Goal: Information Seeking & Learning: Understand process/instructions

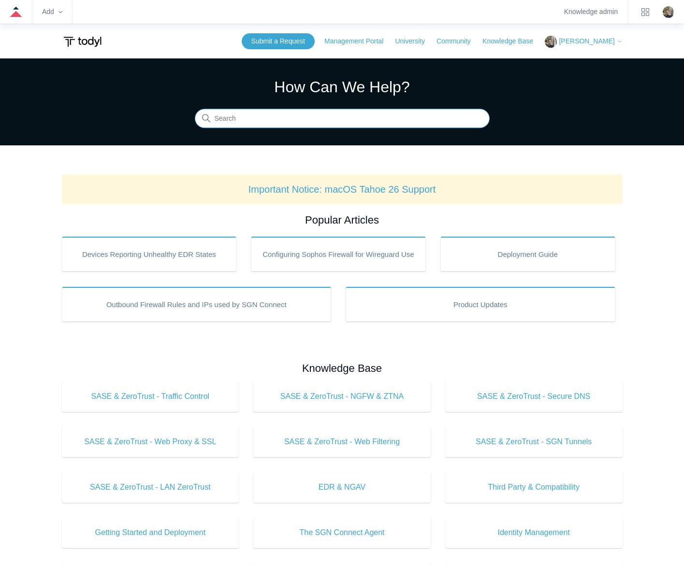
click at [290, 118] on input "Search" at bounding box center [342, 118] width 295 height 19
type input "delete tenant"
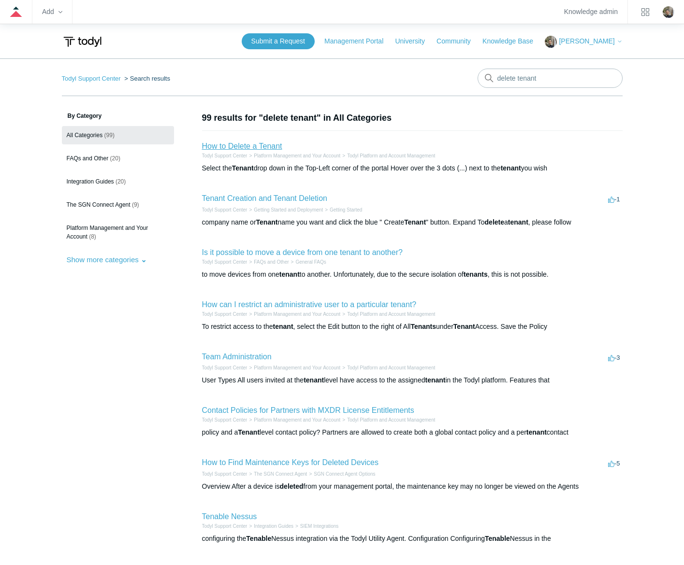
click at [263, 146] on link "How to Delete a Tenant" at bounding box center [242, 146] width 80 height 8
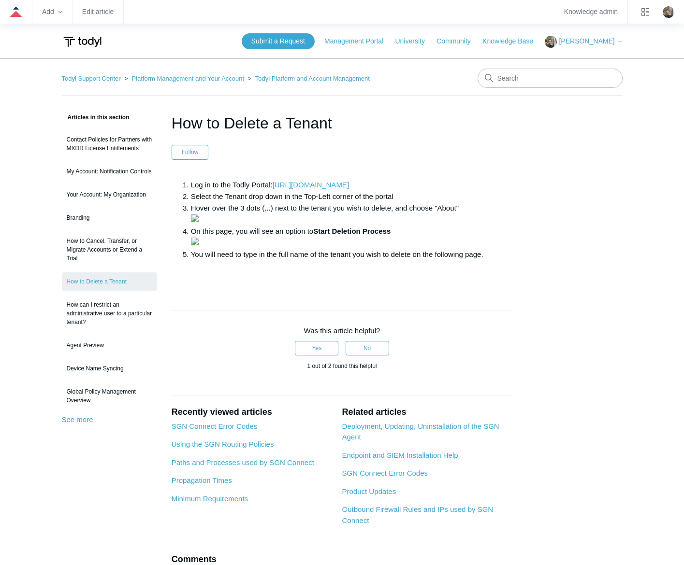
drag, startPoint x: 336, startPoint y: 125, endPoint x: 173, endPoint y: 138, distance: 163.3
click at [173, 138] on header "How to Delete a Tenant Follow Not yet followed by anyone" at bounding box center [341, 136] width 341 height 48
copy h1 "How to Delete a Tenant"
